Goal: Book appointment/travel/reservation

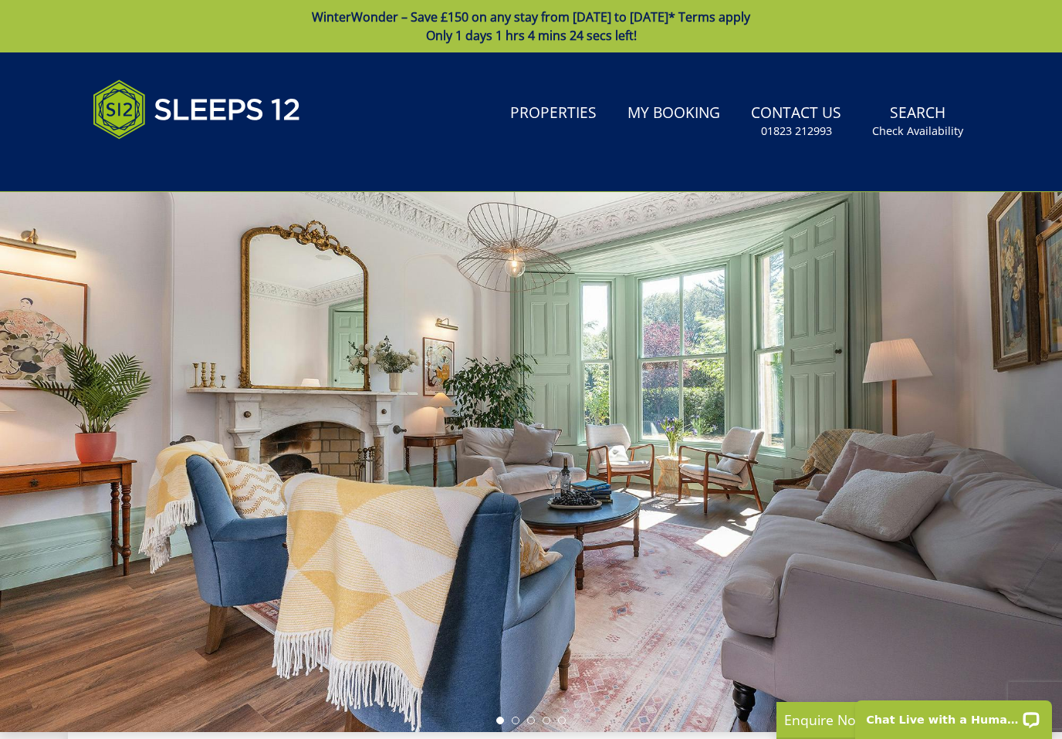
click at [922, 108] on link "Search Check Availability" at bounding box center [917, 121] width 103 height 50
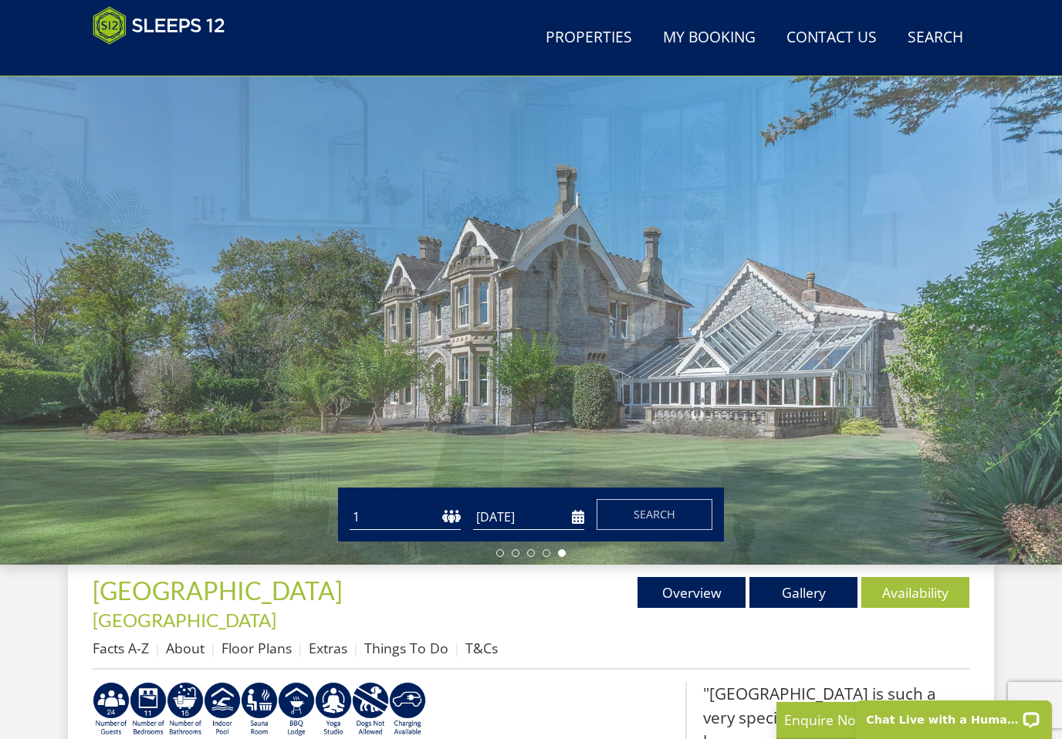
click at [558, 516] on input "[DATE]" at bounding box center [528, 517] width 111 height 25
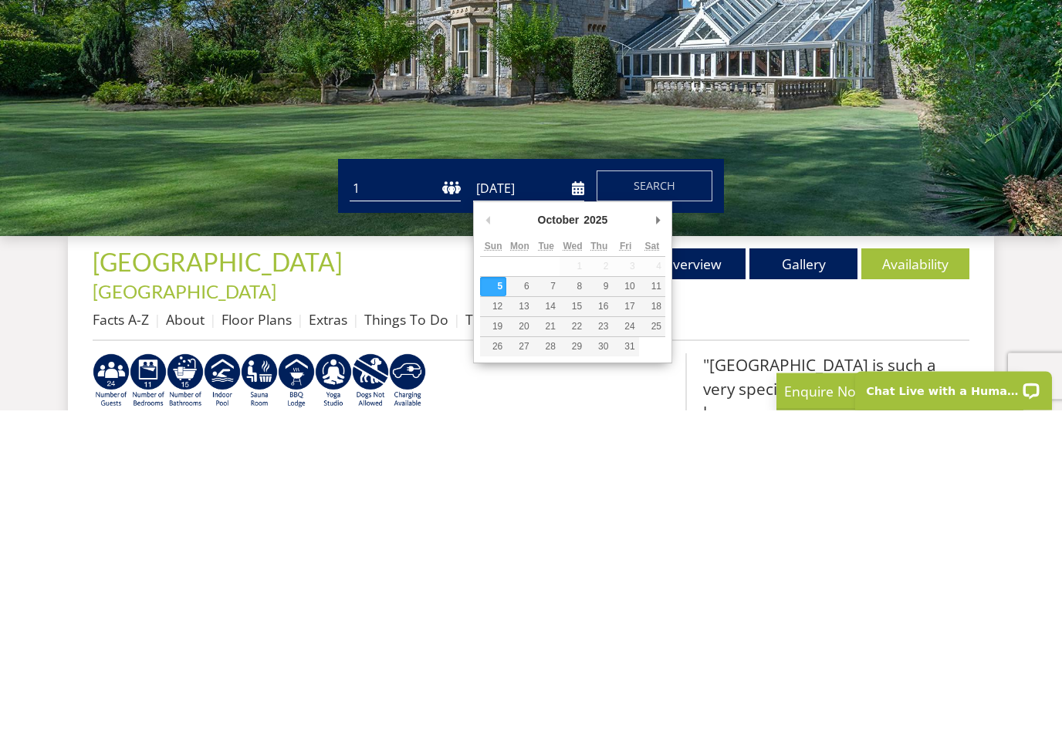
type input "24/10/2025"
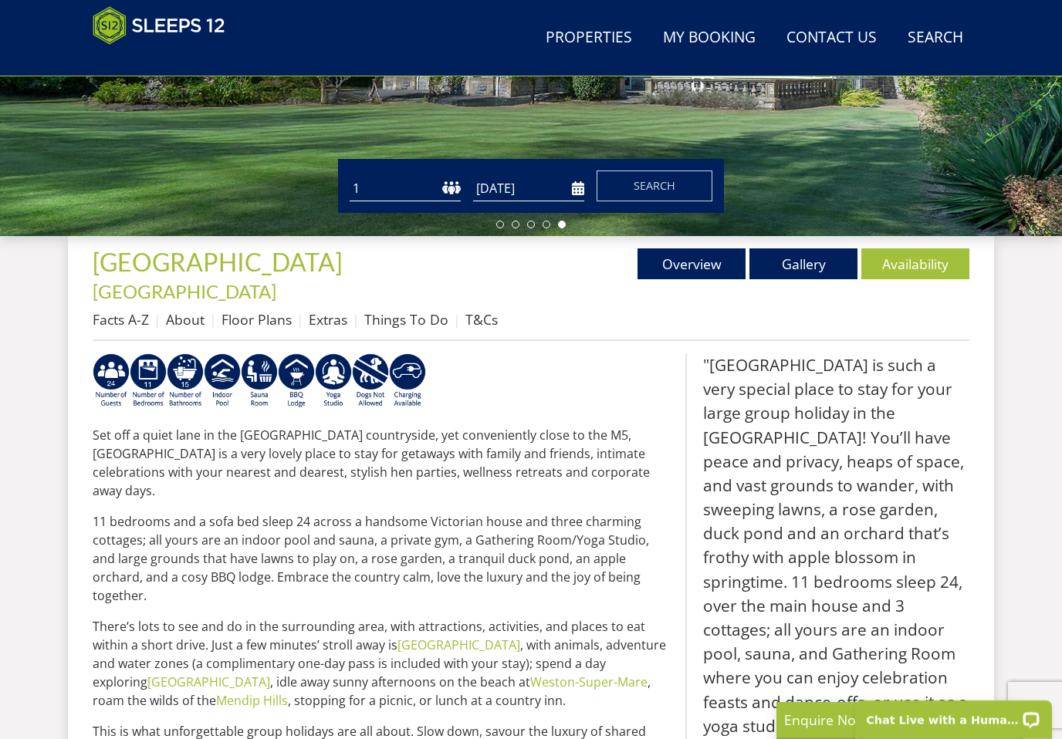
click at [685, 182] on button "Search" at bounding box center [655, 186] width 116 height 31
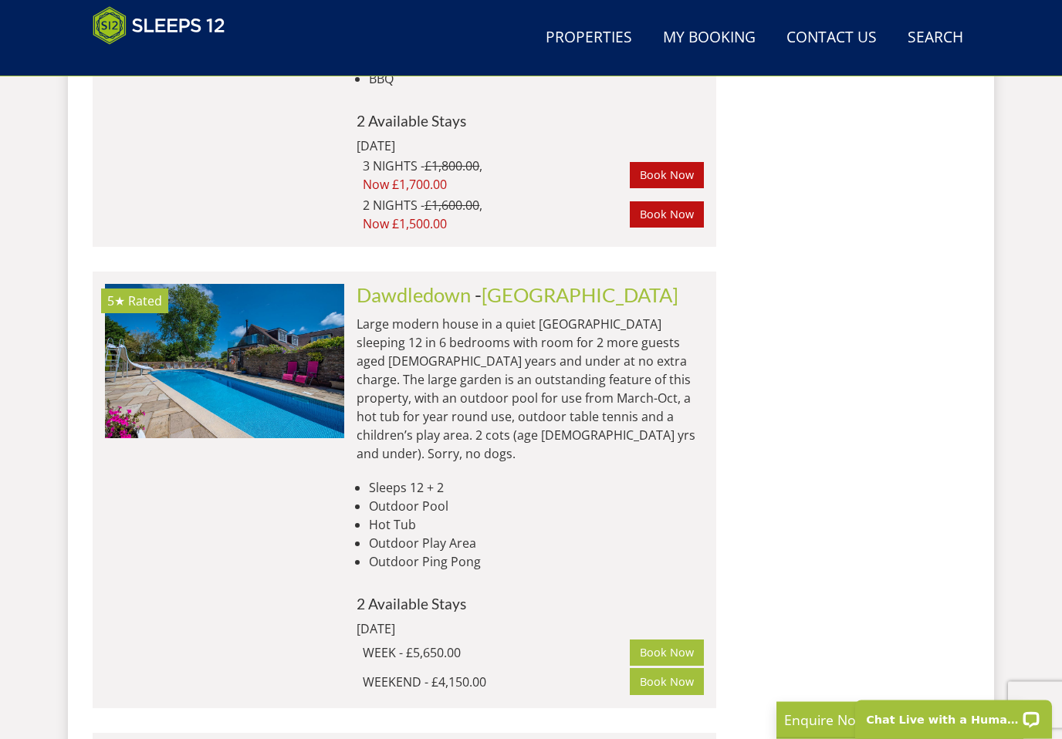
scroll to position [2864, 0]
click at [272, 289] on img at bounding box center [224, 361] width 239 height 154
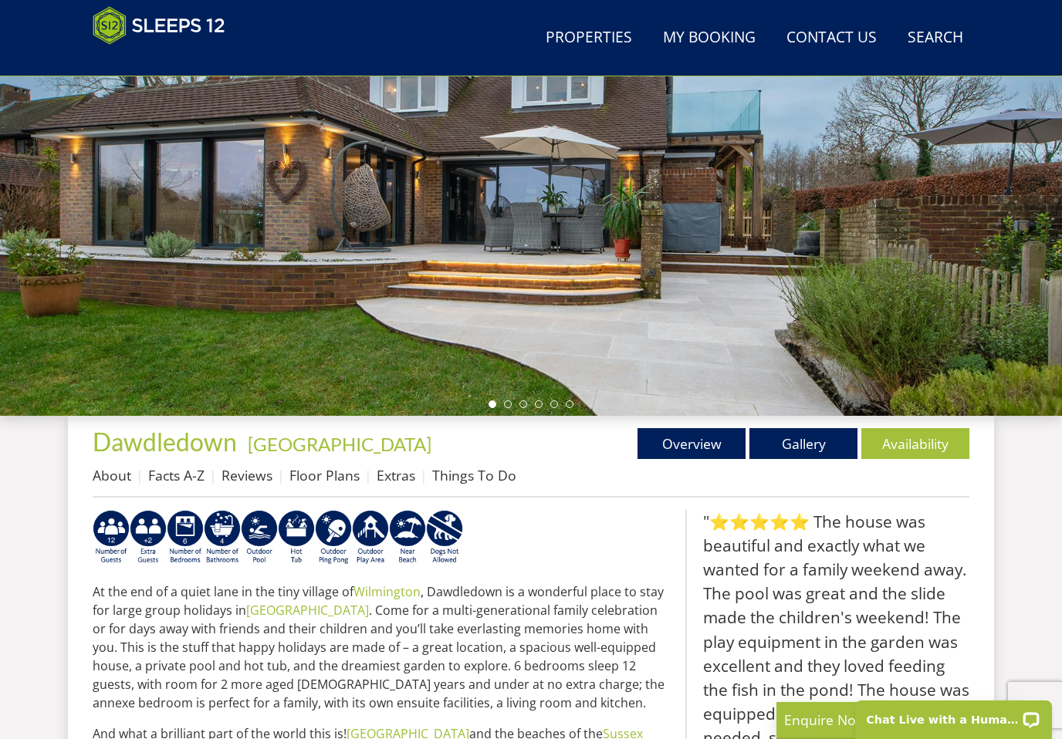
scroll to position [252, 0]
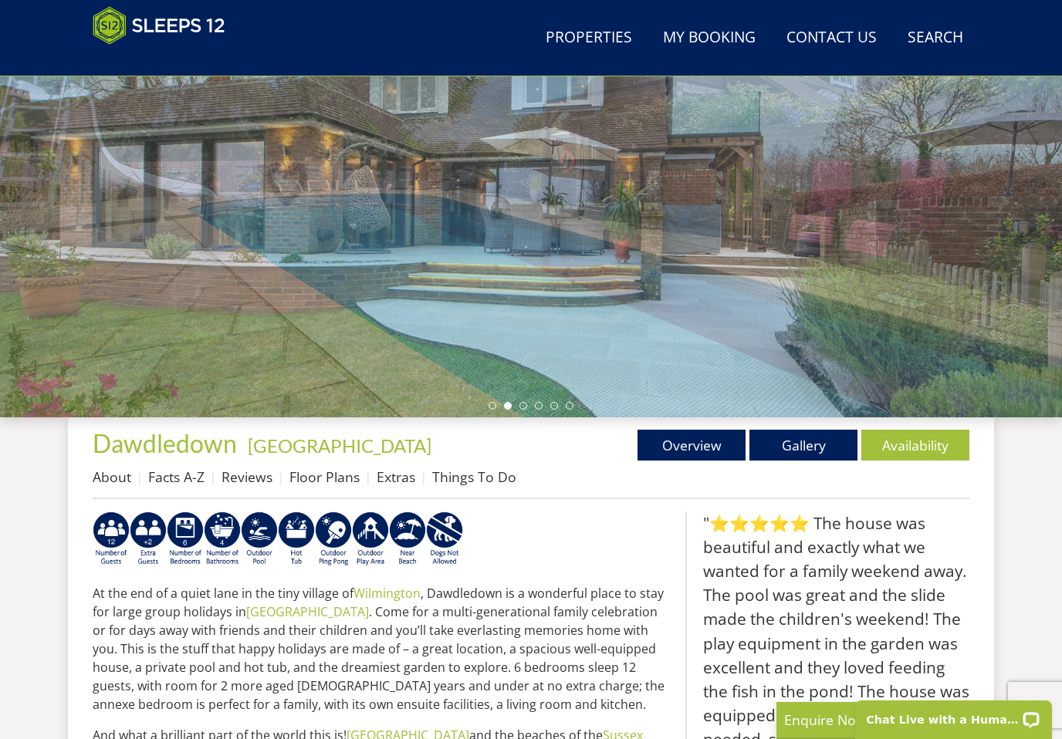
click at [812, 446] on link "Gallery" at bounding box center [803, 445] width 108 height 31
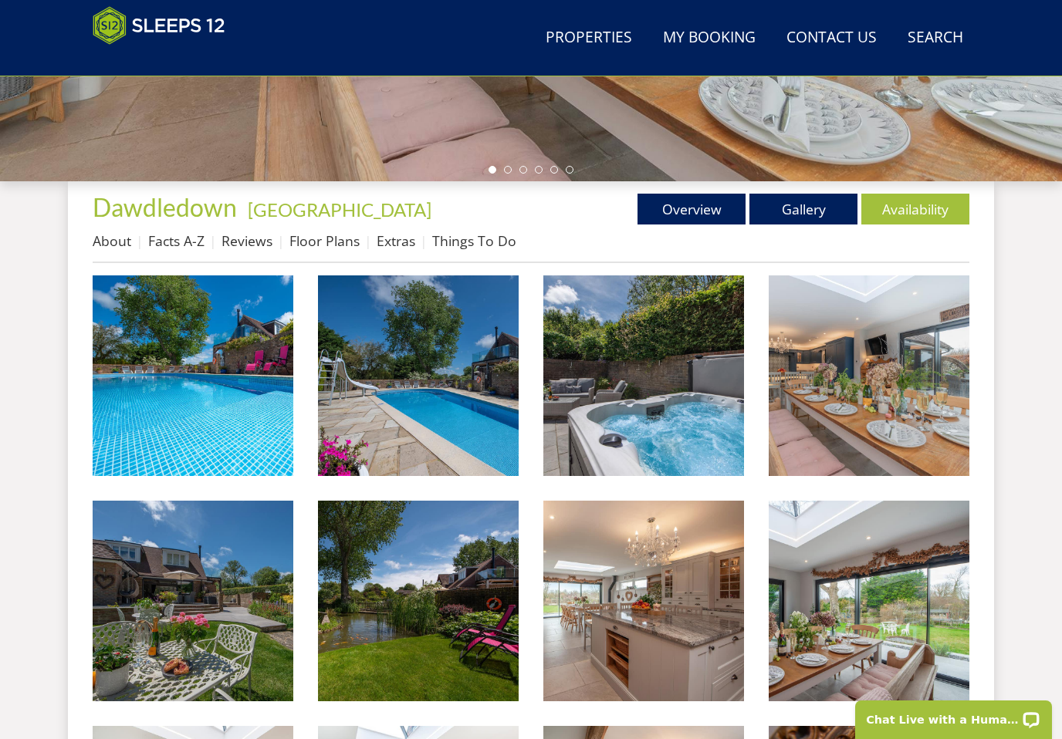
scroll to position [480, 0]
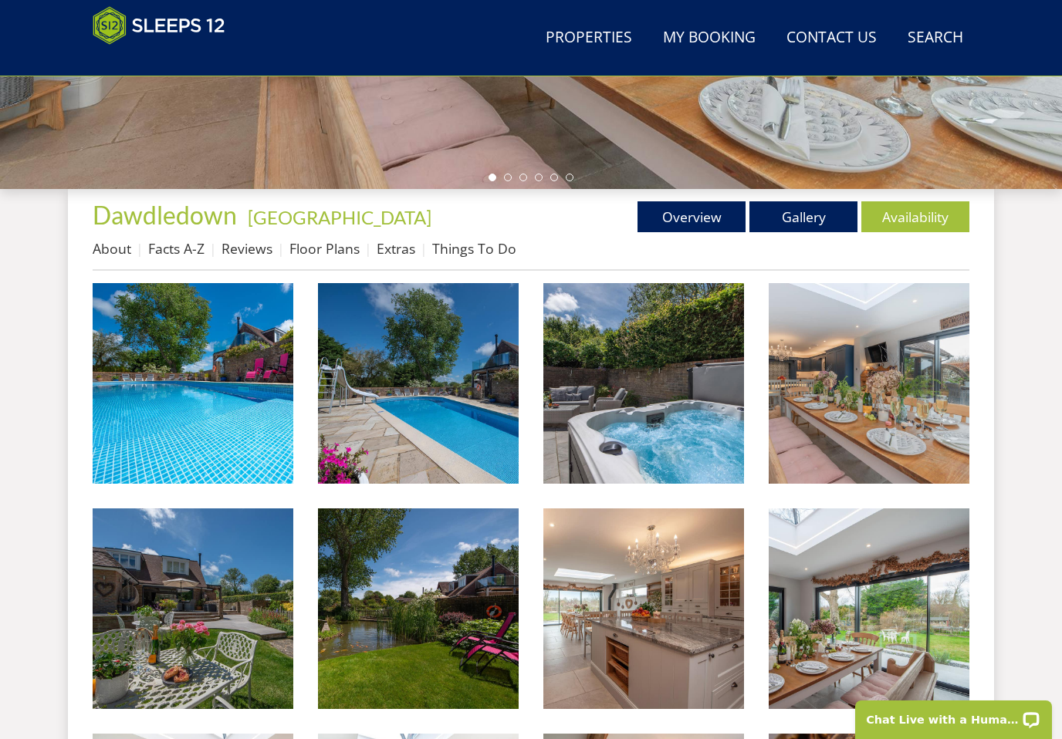
click at [244, 434] on img at bounding box center [193, 383] width 201 height 201
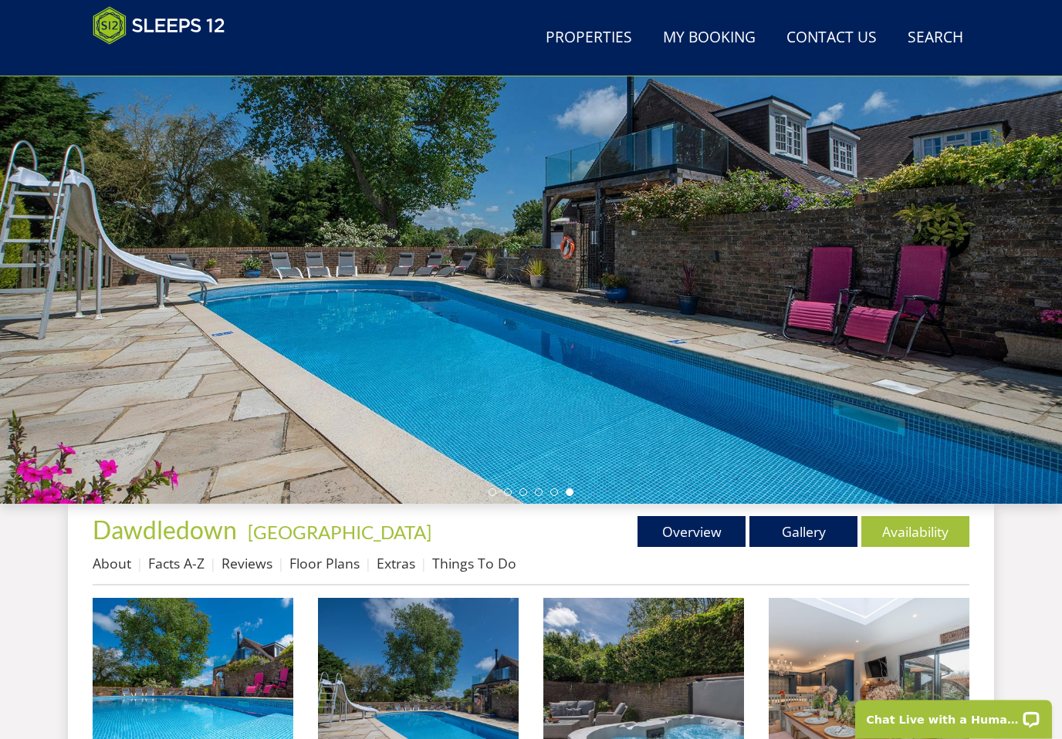
scroll to position [0, 0]
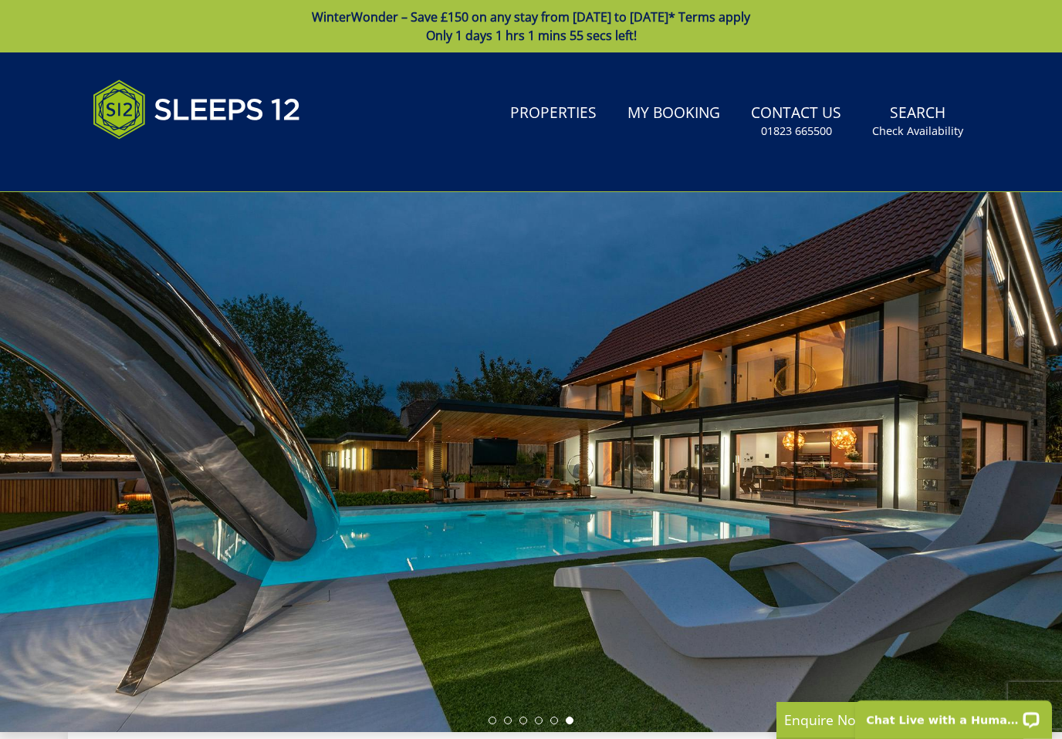
click at [918, 127] on small "Check Availability" at bounding box center [917, 130] width 91 height 15
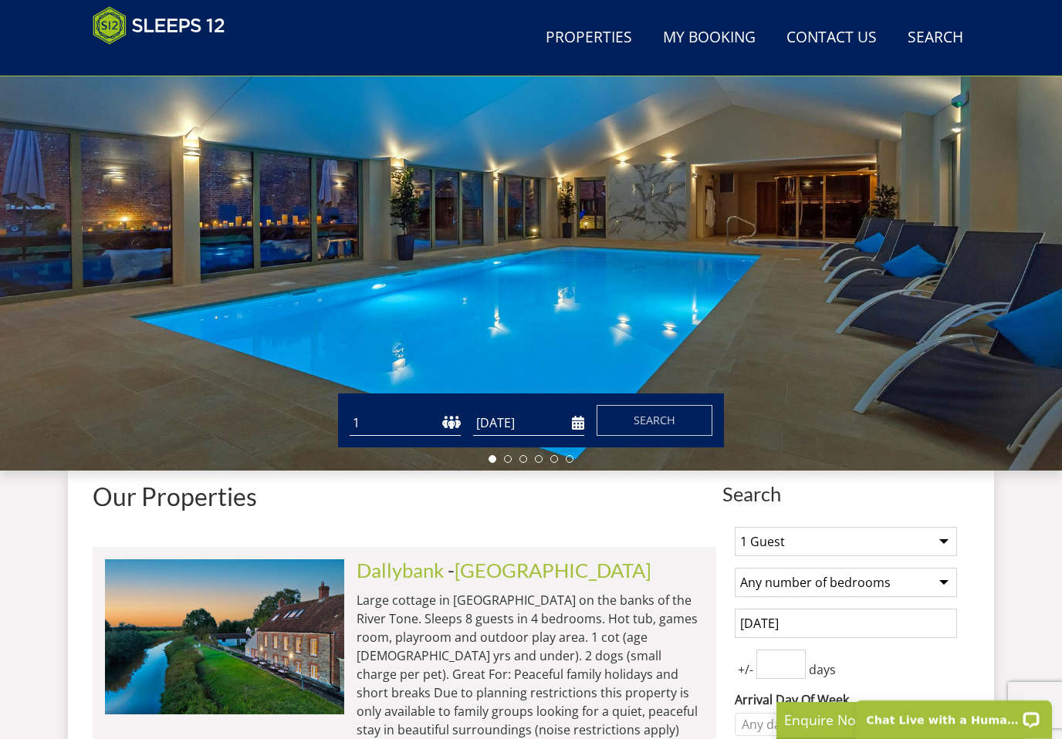
scroll to position [198, 0]
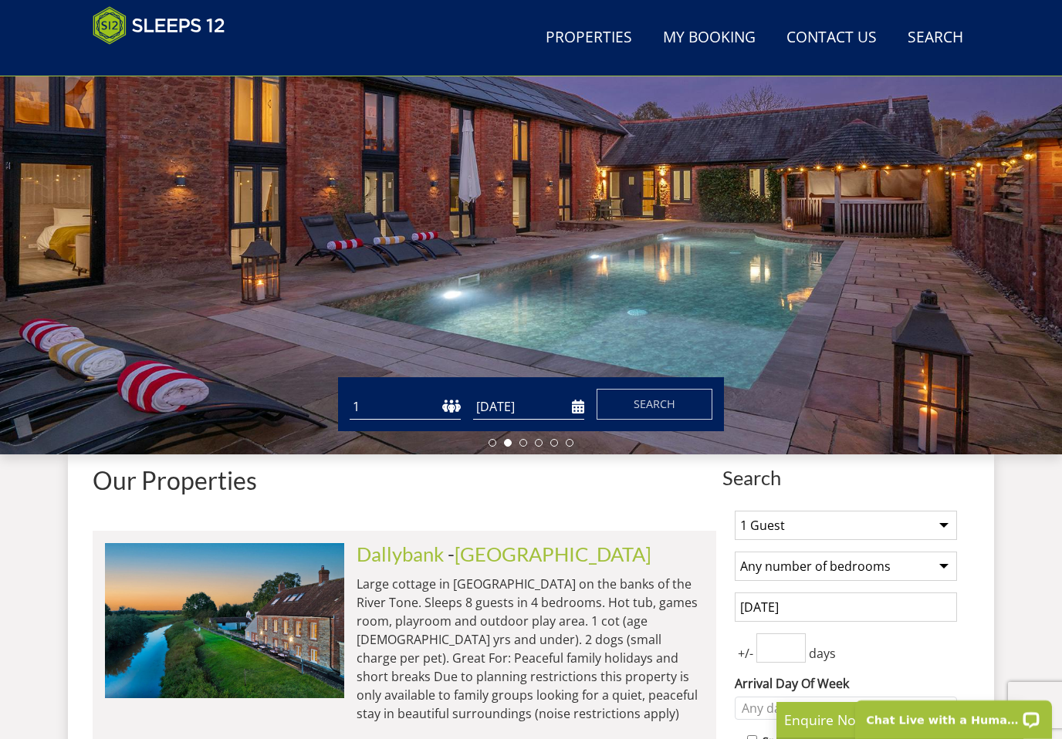
click at [566, 409] on input "24/10/2025" at bounding box center [528, 406] width 111 height 25
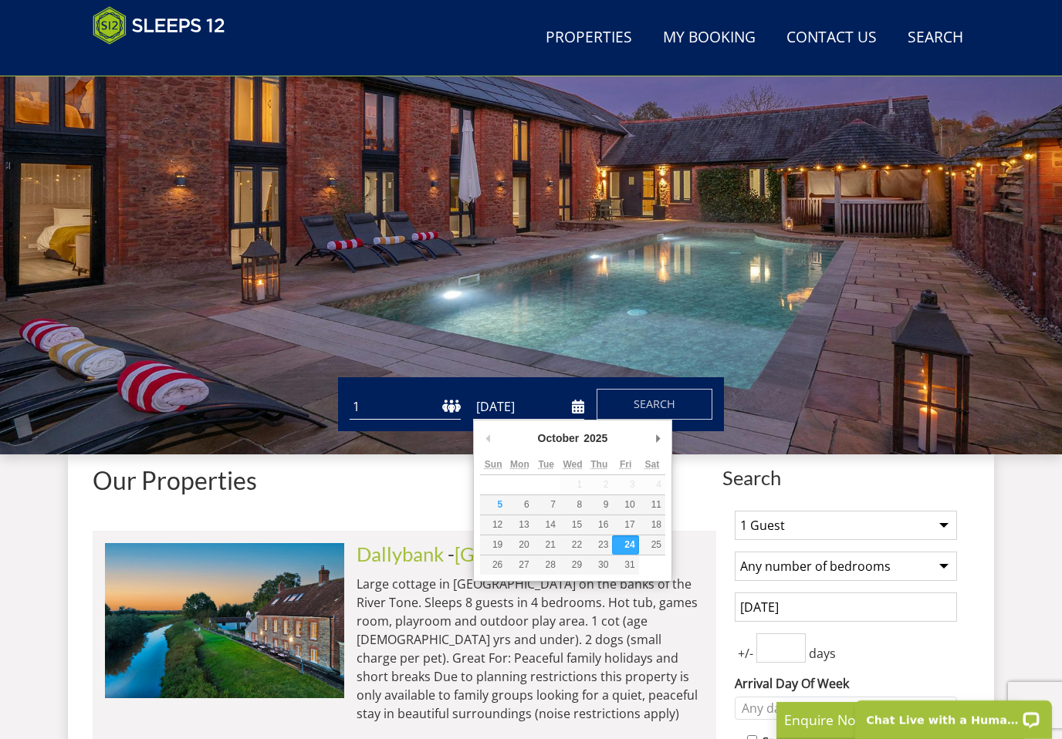
scroll to position [214, 0]
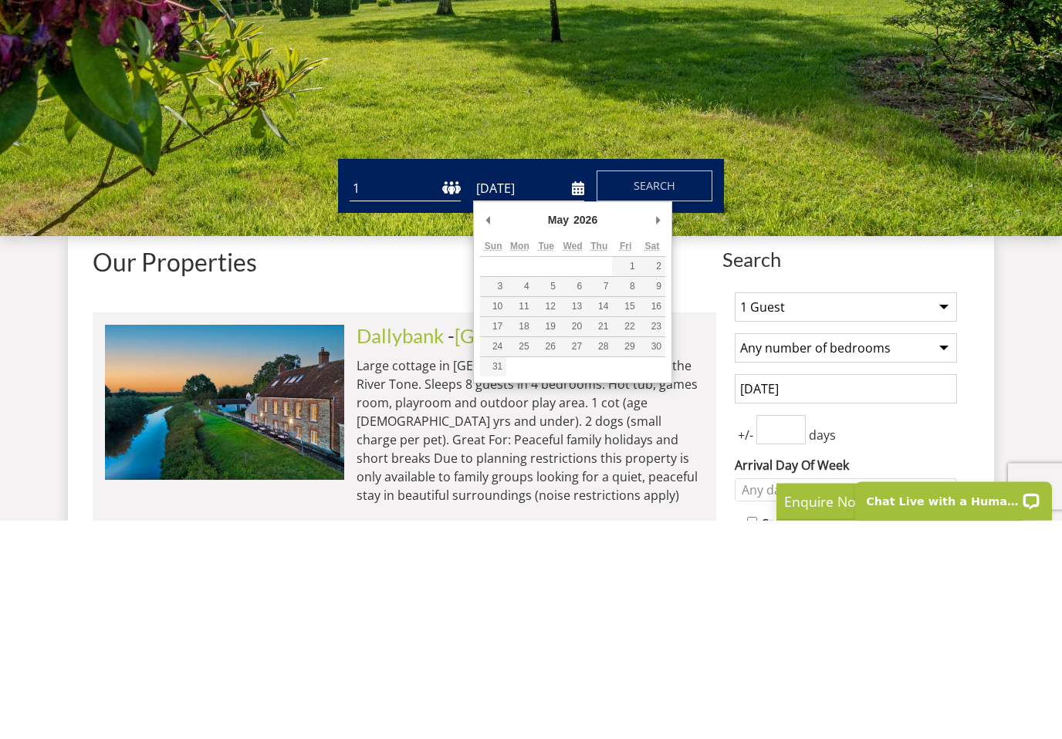
type input "22/05/2026"
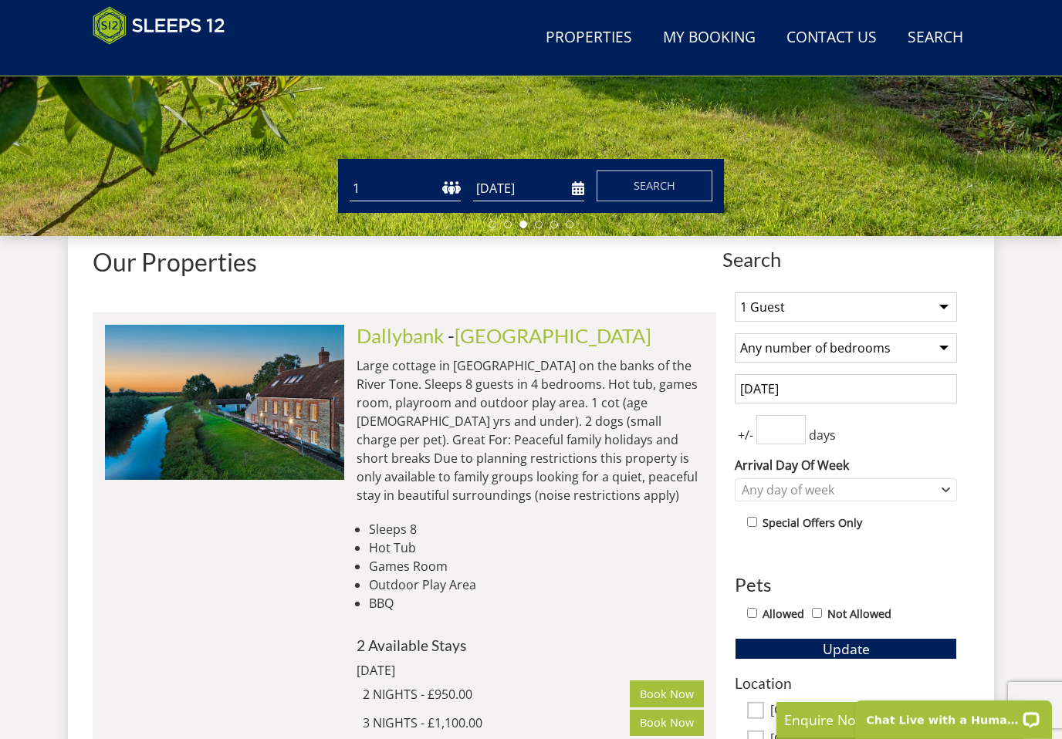
click at [667, 184] on span "Search" at bounding box center [655, 185] width 42 height 15
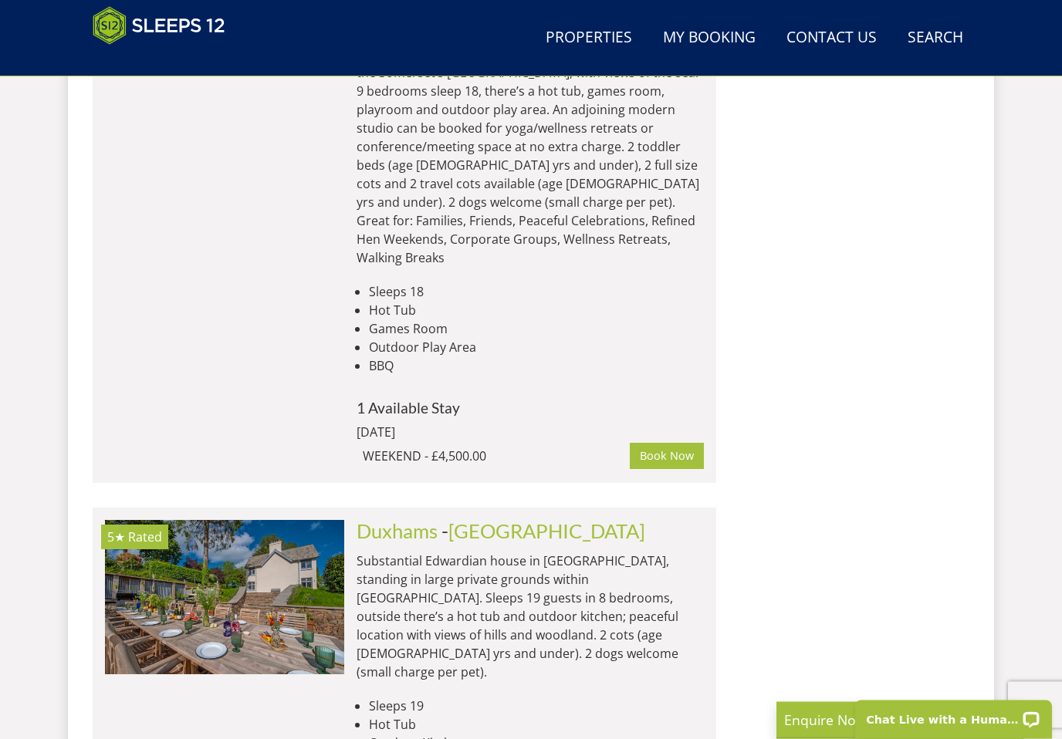
scroll to position [8659, 0]
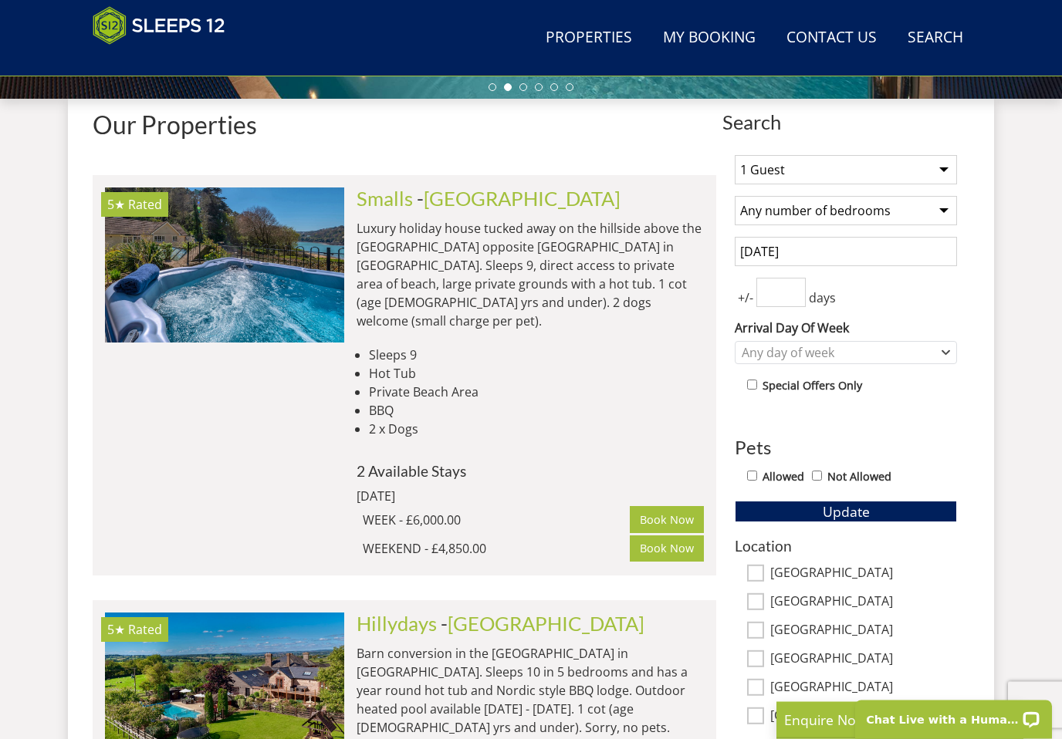
scroll to position [570, 0]
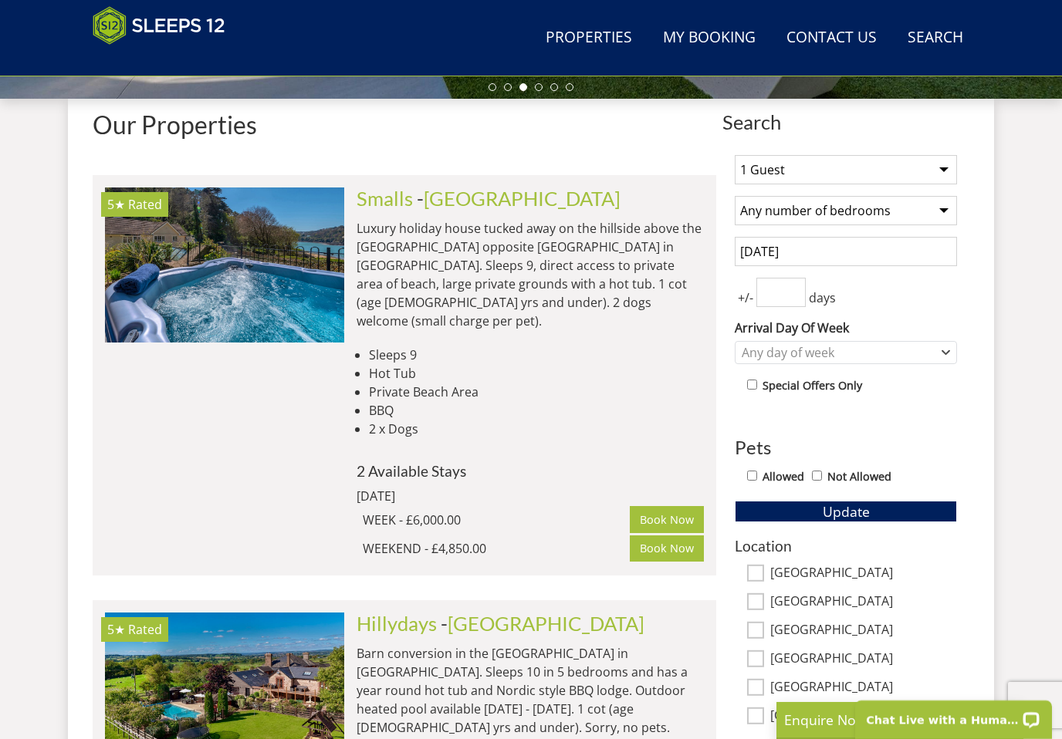
click at [934, 35] on link "Search Check Availability" at bounding box center [935, 38] width 68 height 35
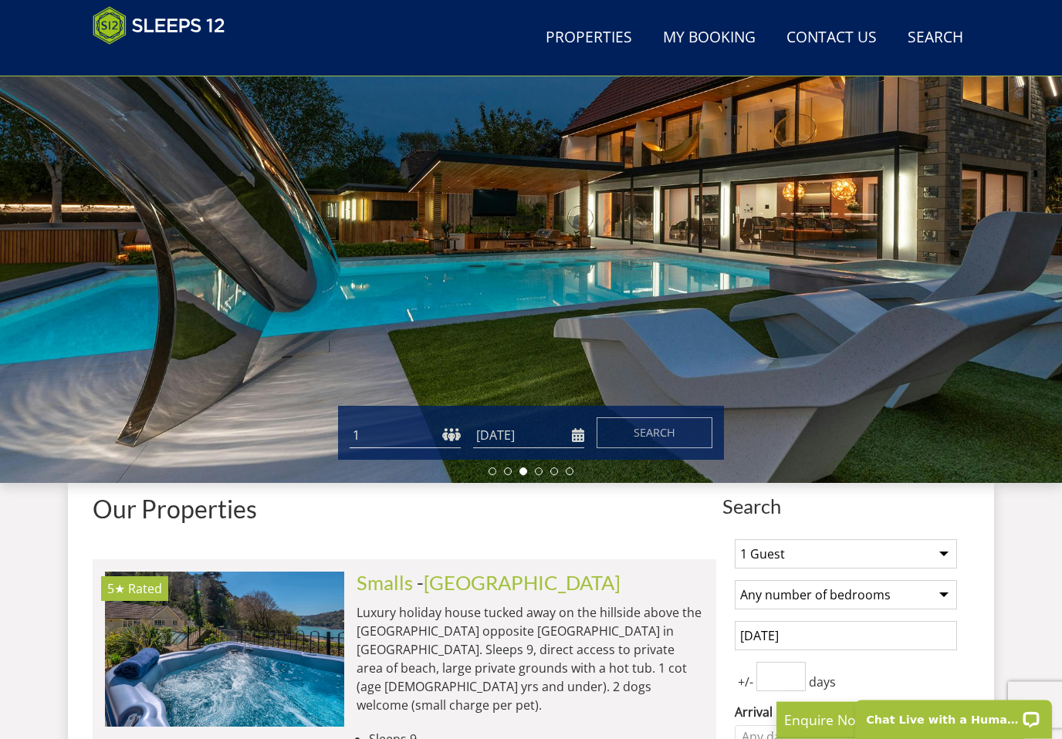
scroll to position [0, 0]
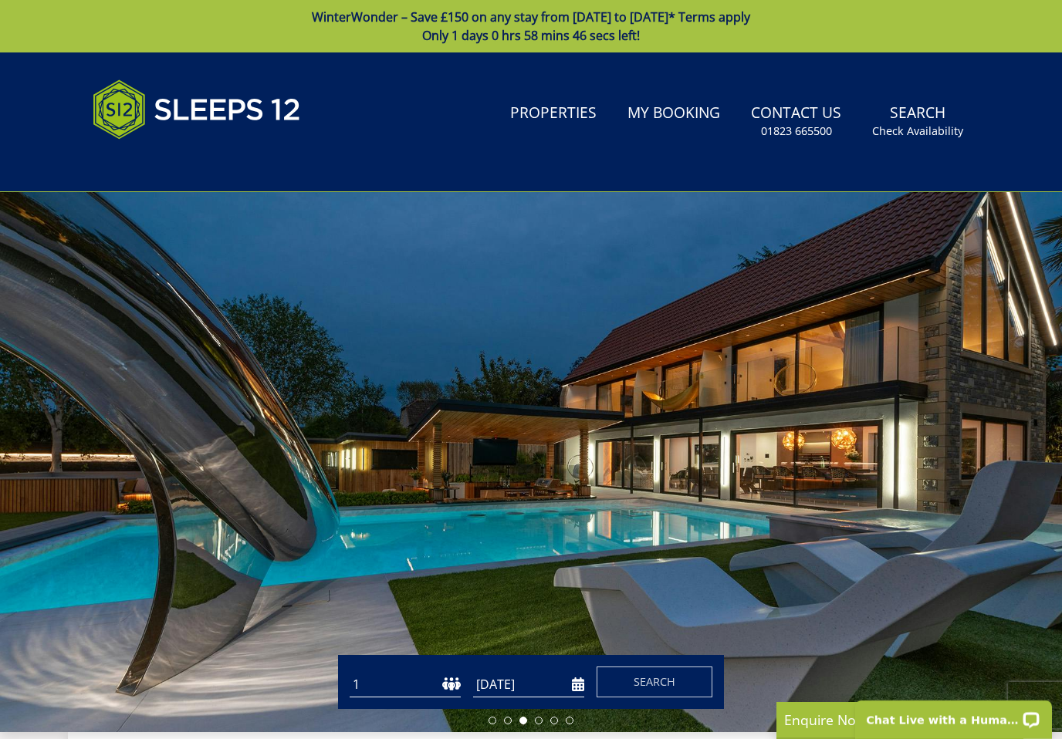
click at [566, 680] on input "22/05/2026" at bounding box center [528, 684] width 111 height 25
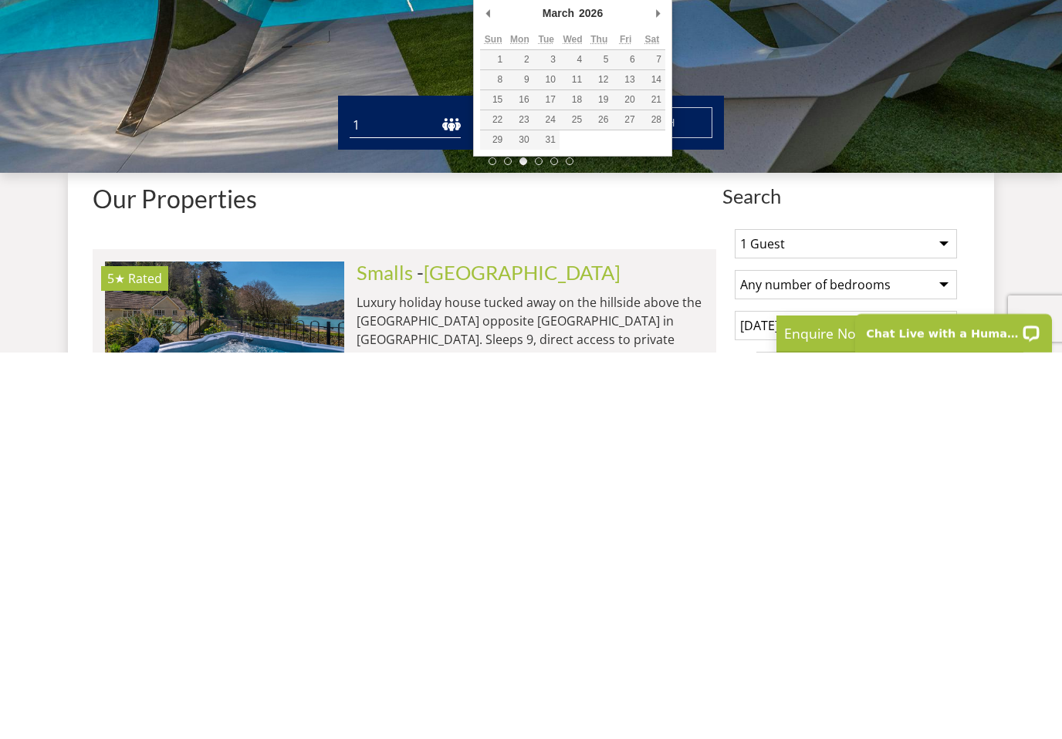
type input "27/03/2026"
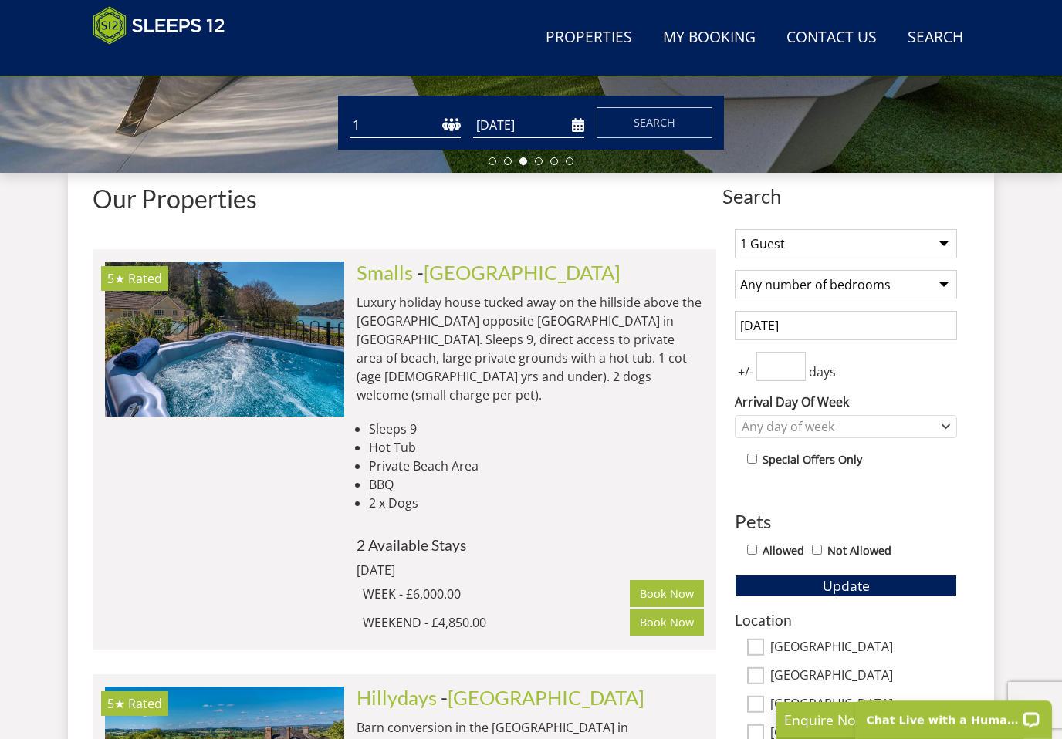
click at [646, 122] on span "Search" at bounding box center [655, 122] width 42 height 15
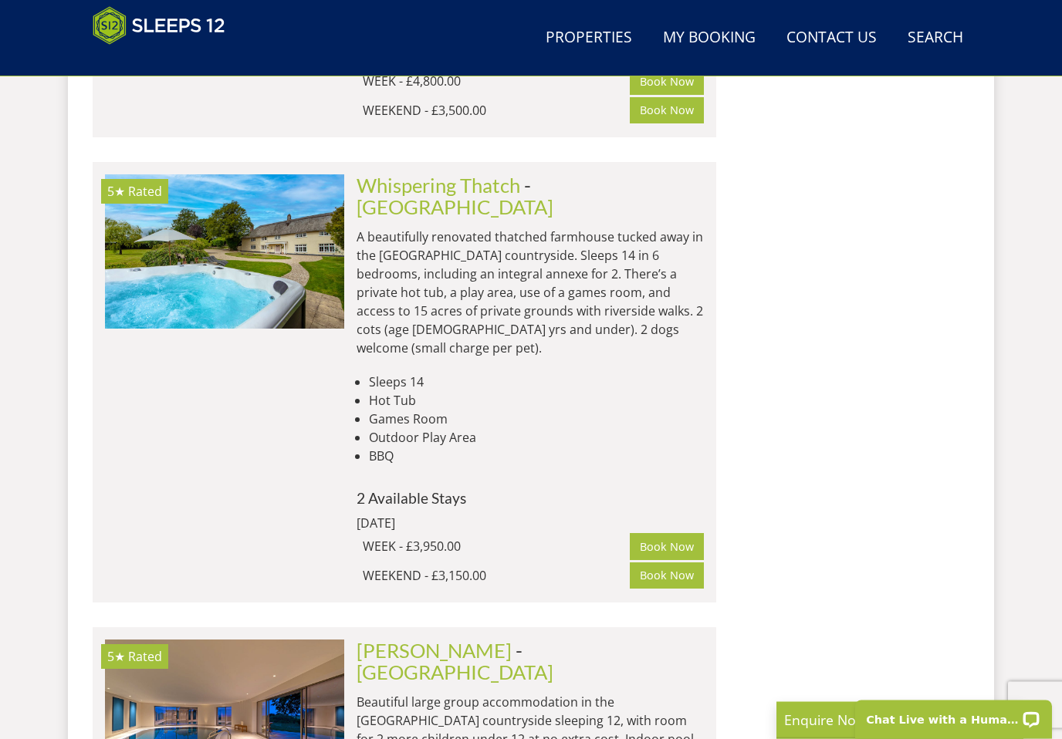
scroll to position [8391, 0]
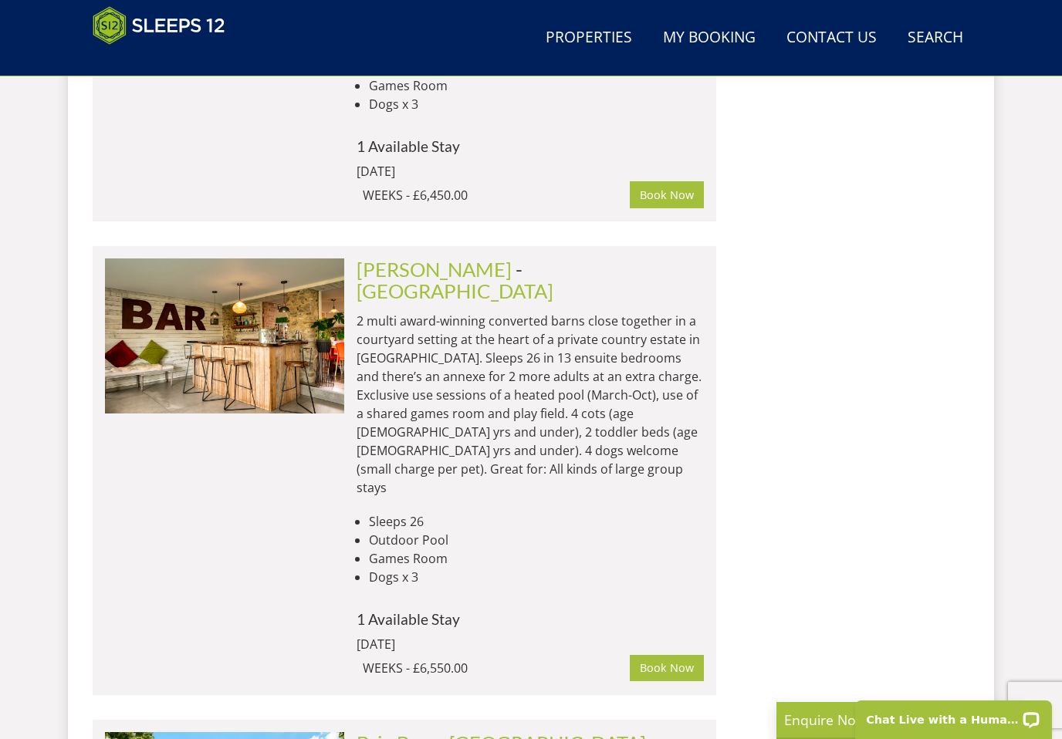
scroll to position [17321, 0]
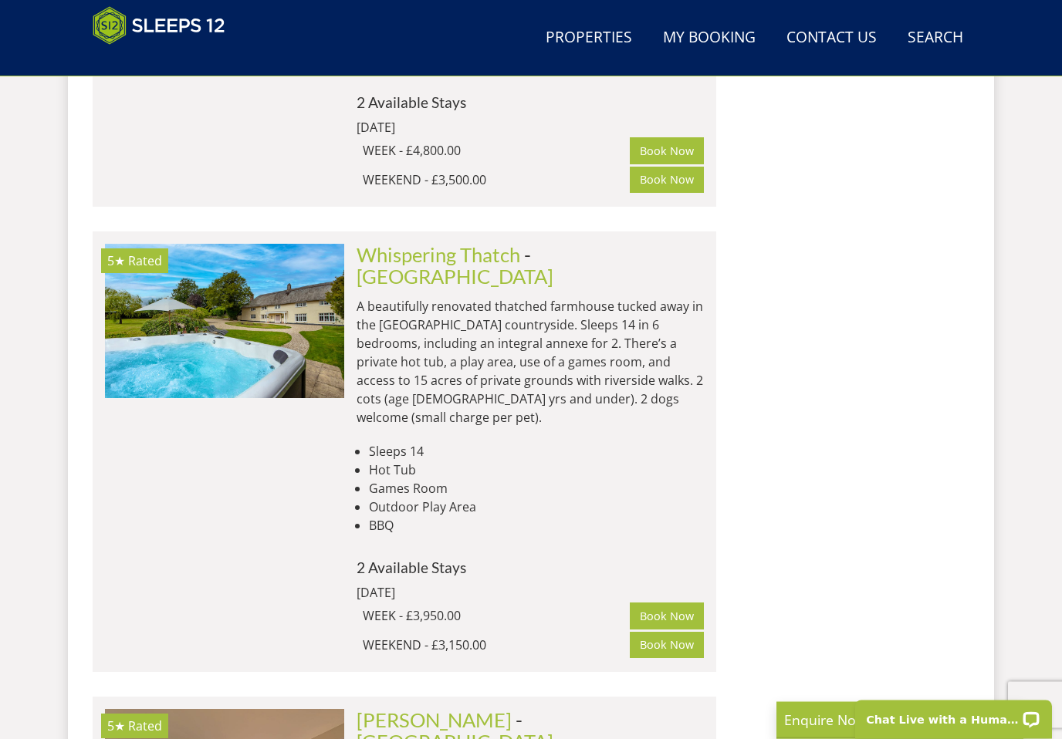
scroll to position [8415, 0]
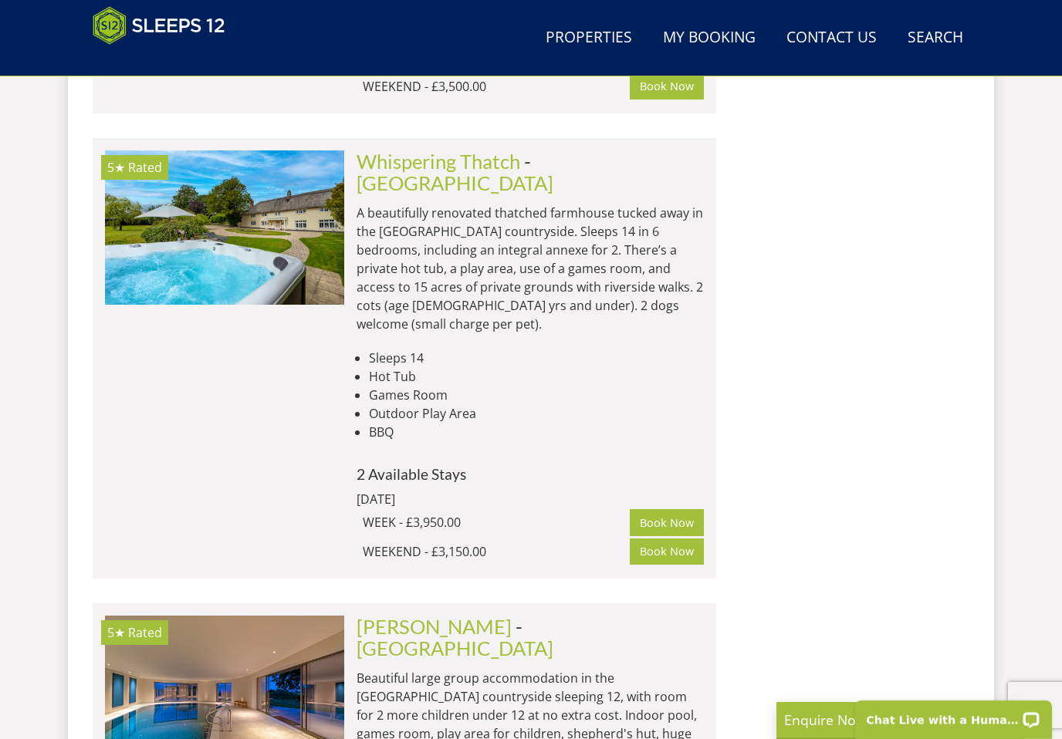
click at [294, 616] on img at bounding box center [224, 693] width 239 height 154
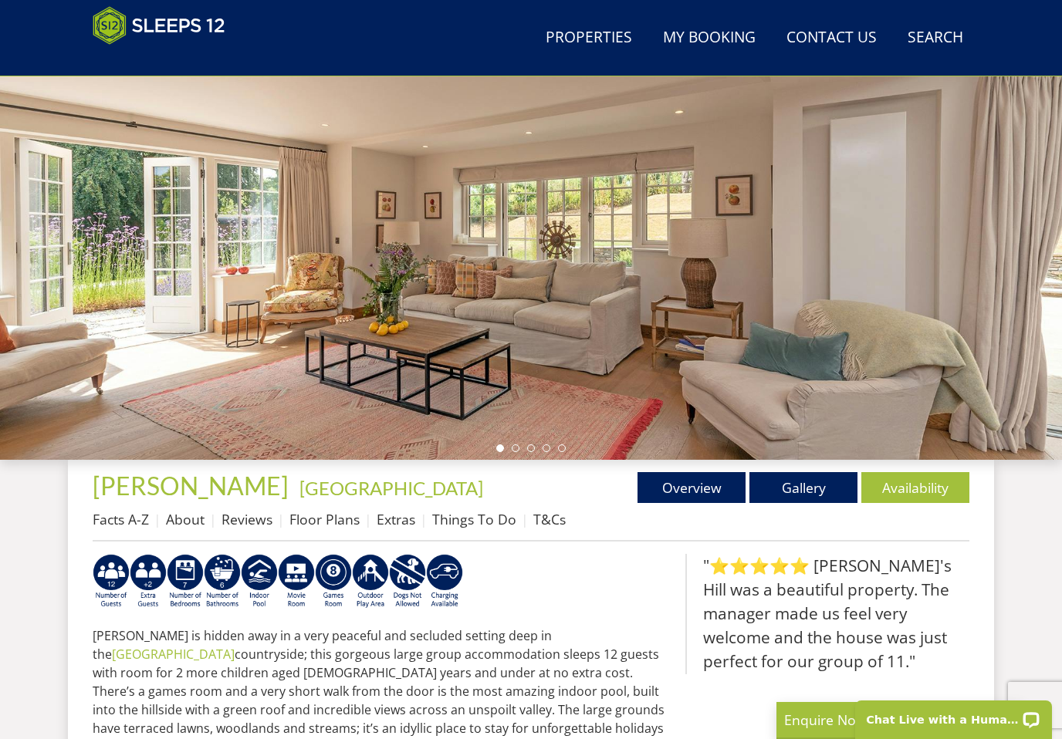
click at [816, 486] on link "Gallery" at bounding box center [803, 487] width 108 height 31
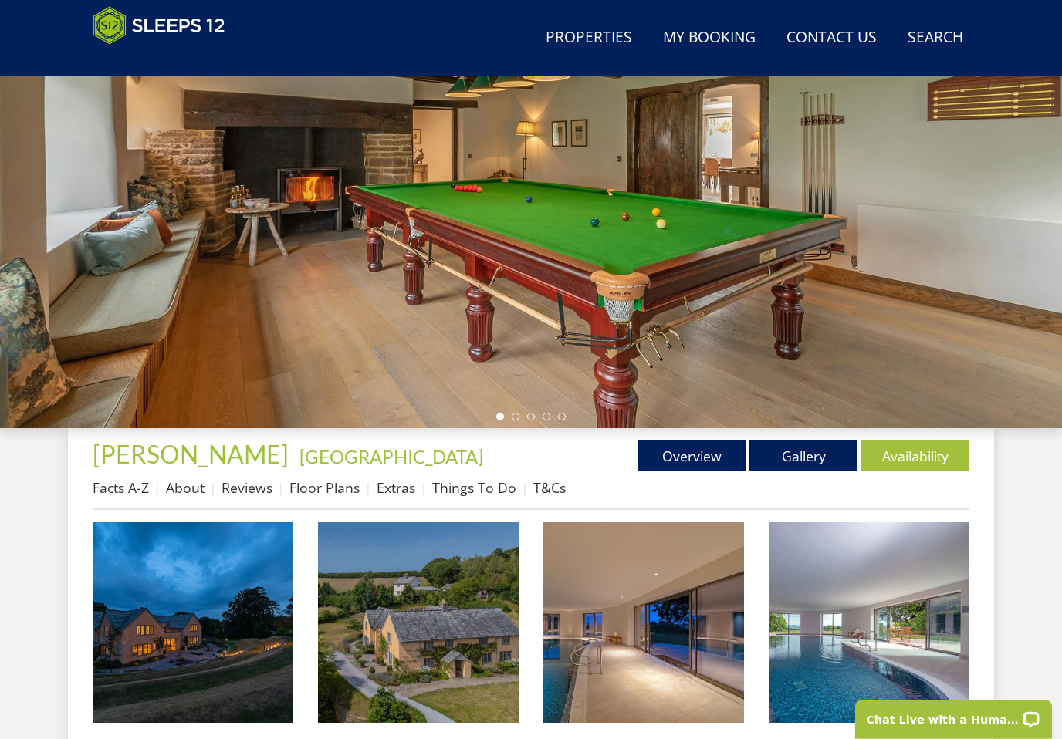
scroll to position [238, 0]
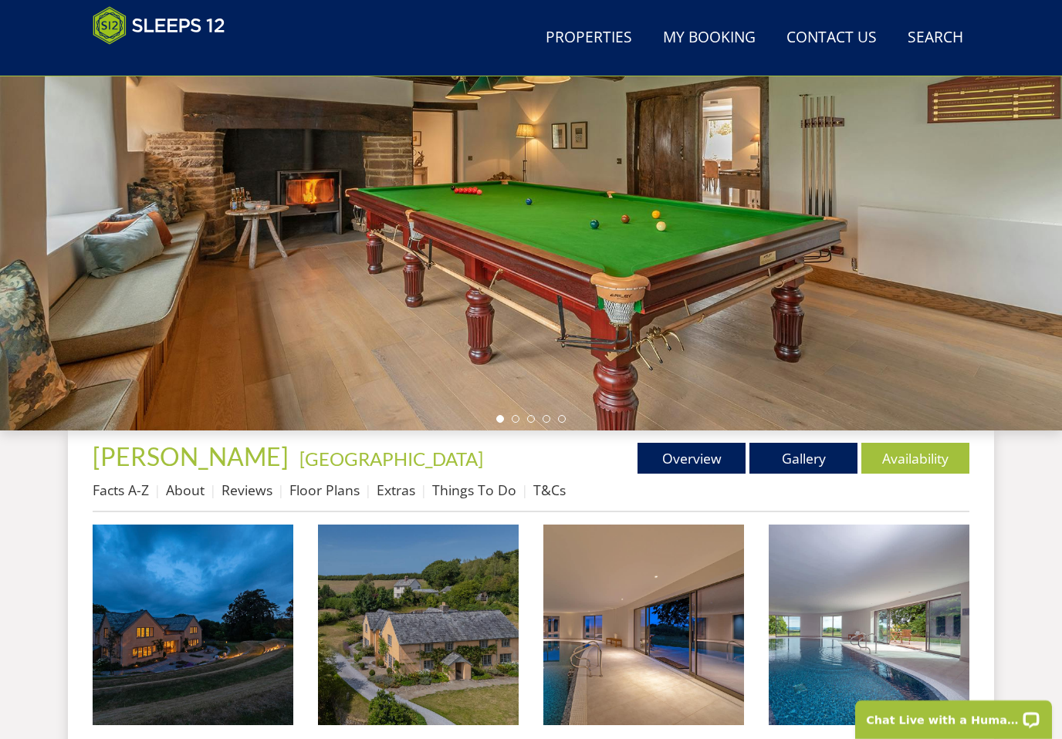
click at [229, 651] on img at bounding box center [193, 625] width 201 height 201
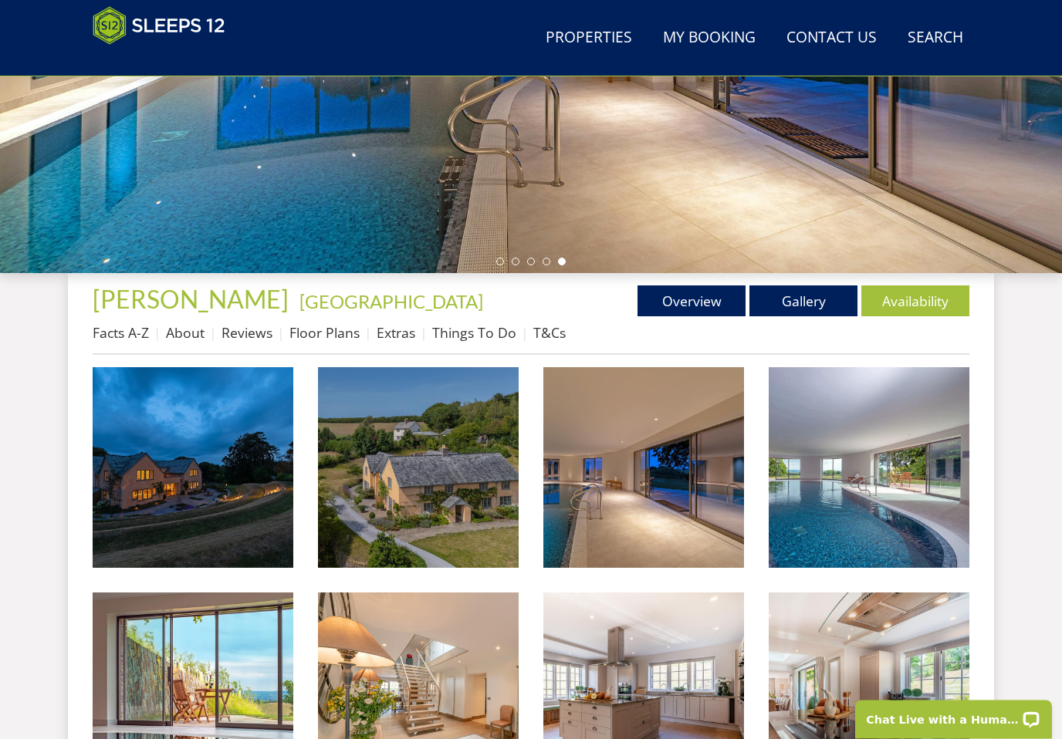
scroll to position [396, 0]
click at [323, 335] on link "Floor Plans" at bounding box center [324, 332] width 70 height 19
